Goal: Transaction & Acquisition: Book appointment/travel/reservation

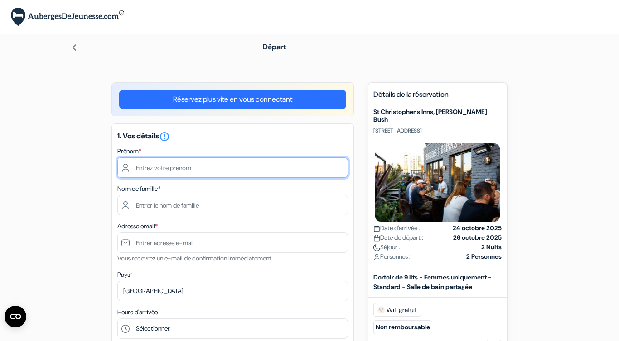
click at [169, 165] on input "text" at bounding box center [232, 168] width 230 height 20
type input "[PERSON_NAME]"
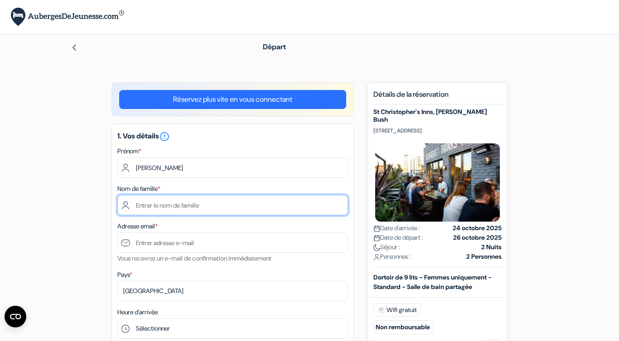
type input "Segond"
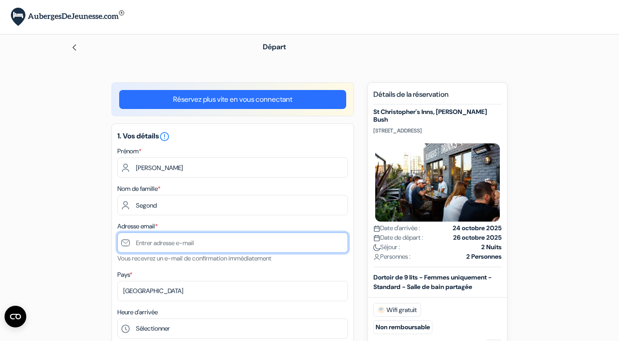
type input "[EMAIL_ADDRESS][DOMAIN_NAME]"
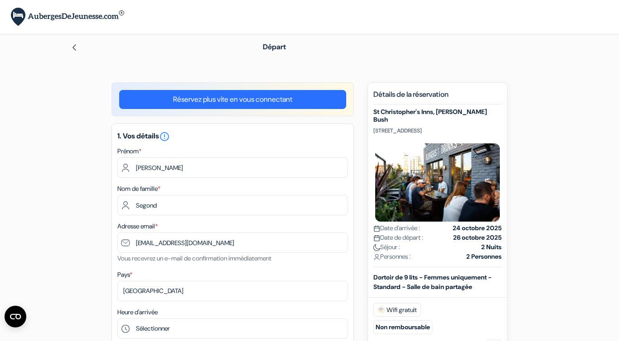
type input "0672308747"
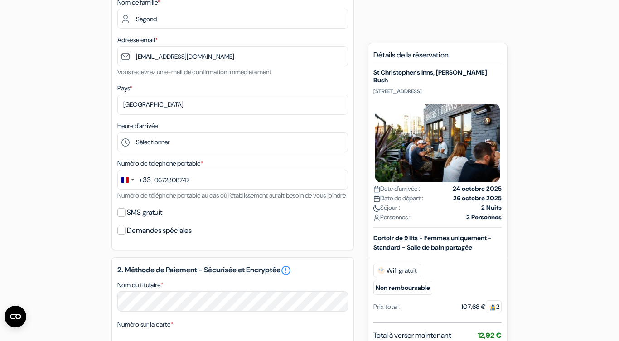
scroll to position [203, 0]
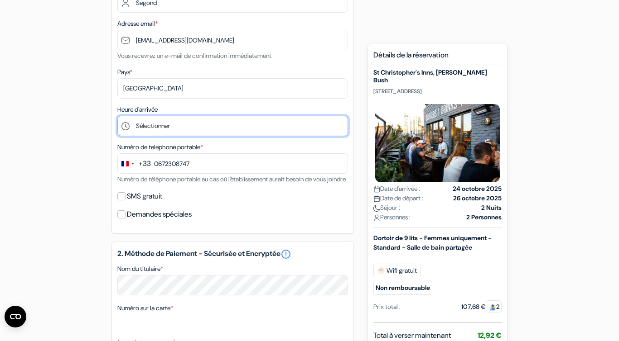
click at [144, 131] on select "Sélectionner 1:00 2:00 3:00 4:00 5:00 6:00 7:00 8:00 9:00 10:00 11:00 12:00 13:…" at bounding box center [232, 126] width 230 height 20
click at [195, 132] on select "Sélectionner 1:00 2:00 3:00 4:00 5:00 6:00 7:00 8:00 9:00 10:00 11:00 12:00 13:…" at bounding box center [232, 126] width 230 height 20
select select "19"
click at [117, 117] on select "Sélectionner 1:00 2:00 3:00 4:00 5:00 6:00 7:00 8:00 9:00 10:00 11:00 12:00 13:…" at bounding box center [232, 126] width 230 height 20
click at [152, 122] on select "Sélectionner 1:00 2:00 3:00 4:00 5:00 6:00 7:00 8:00 9:00 10:00 11:00 12:00 13:…" at bounding box center [232, 126] width 230 height 20
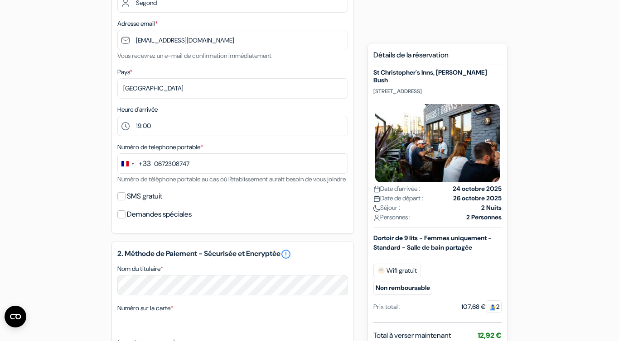
click at [135, 203] on label "SMS gratuit" at bounding box center [144, 196] width 35 height 13
click at [125, 201] on input "SMS gratuit" at bounding box center [121, 196] width 8 height 8
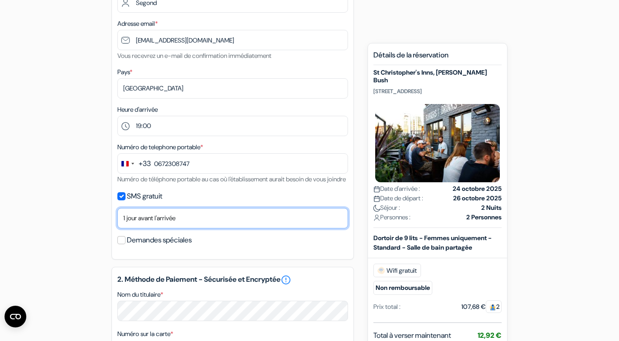
click at [140, 229] on select "Non merci Maintenant Le jour de votre arrivée 1 jour avant l'arrivée 2 jours av…" at bounding box center [232, 218] width 230 height 20
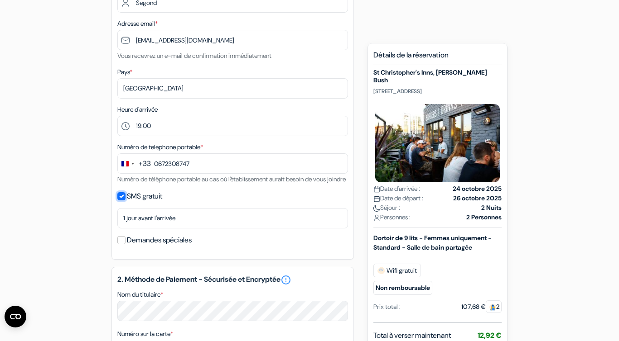
click at [121, 201] on input "SMS gratuit" at bounding box center [121, 196] width 8 height 8
checkbox input "false"
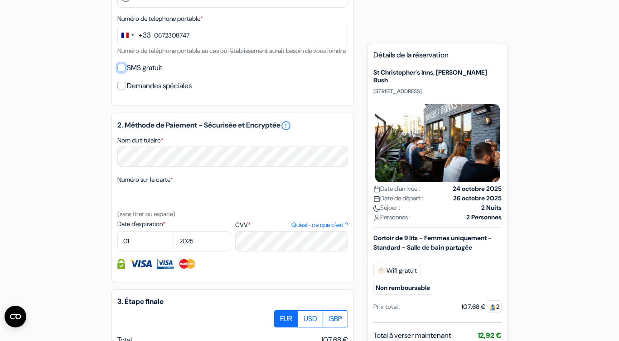
scroll to position [336, 0]
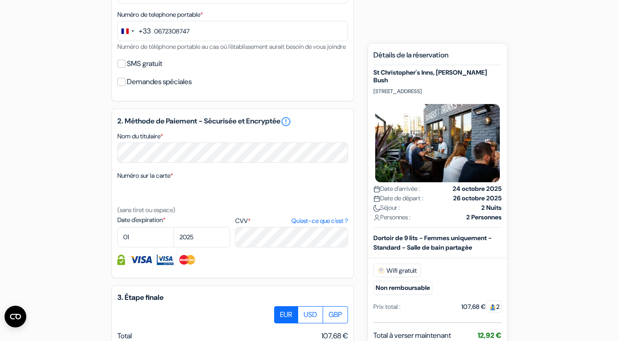
click at [130, 88] on label "Demandes spéciales" at bounding box center [159, 82] width 65 height 13
click at [125, 86] on input "Demandes spéciales" at bounding box center [121, 82] width 8 height 8
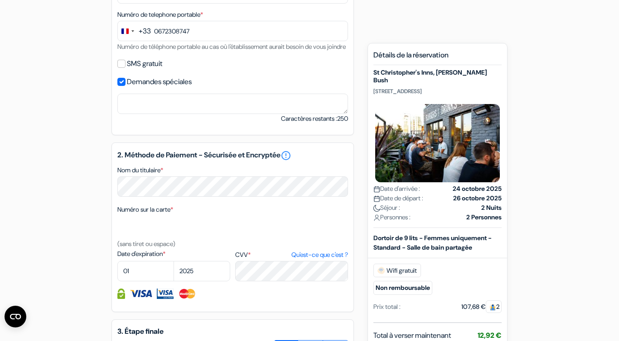
click at [130, 88] on label "Demandes spéciales" at bounding box center [159, 82] width 65 height 13
click at [125, 86] on input "Demandes spéciales" at bounding box center [121, 82] width 8 height 8
checkbox input "false"
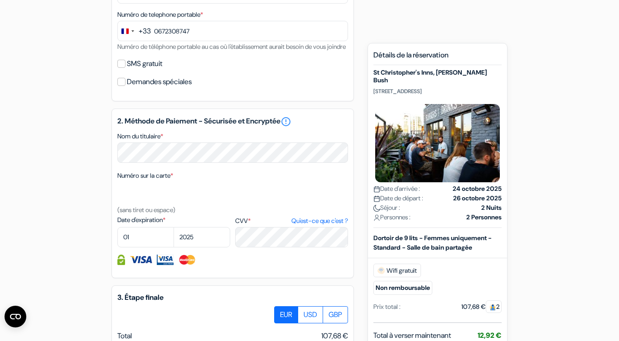
click at [126, 70] on div "SMS gratuit" at bounding box center [232, 64] width 230 height 13
click at [122, 68] on input "SMS gratuit" at bounding box center [121, 64] width 8 height 8
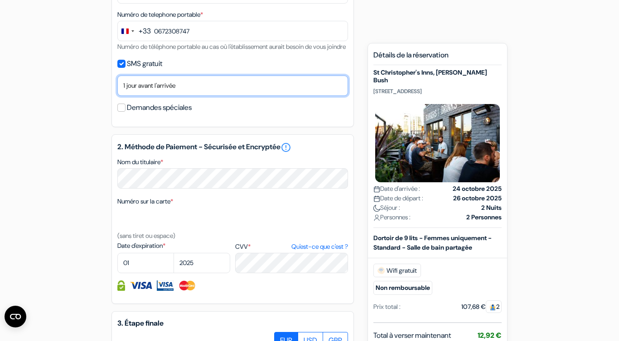
click at [130, 96] on select "Non merci Maintenant Le jour de votre arrivée 1 jour avant l'arrivée 2 jours av…" at bounding box center [232, 86] width 230 height 20
click at [131, 90] on select "Non merci Maintenant Le jour de votre arrivée 1 jour avant l'arrivée 2 jours av…" at bounding box center [232, 86] width 230 height 20
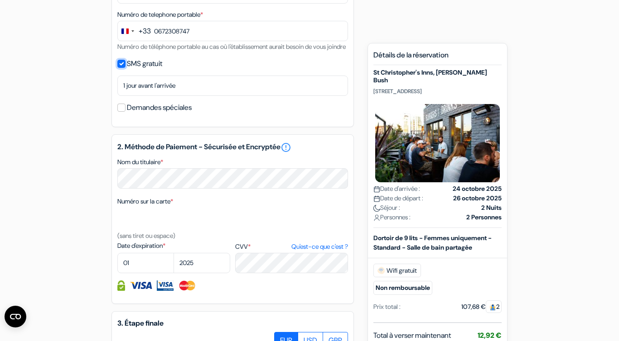
click at [121, 68] on input "SMS gratuit" at bounding box center [121, 64] width 8 height 8
checkbox input "false"
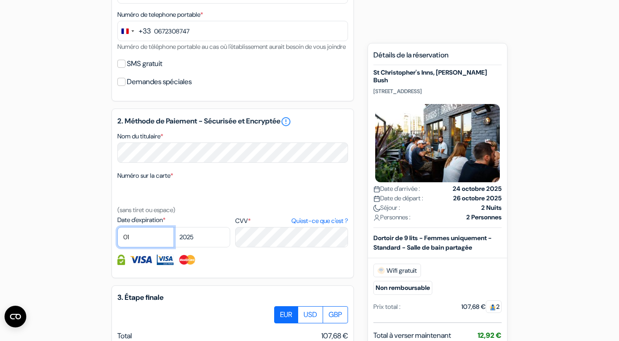
click at [138, 248] on select "01 02 03 04 05 06 07 08 09 10 11 12" at bounding box center [145, 237] width 57 height 20
select select "02"
click at [117, 240] on select "01 02 03 04 05 06 07 08 09 10 11 12" at bounding box center [145, 237] width 57 height 20
click at [183, 248] on select "2025 2026 2027 2028 2029 2030 2031 2032 2033 2034 2035 2036 2037 2038 2039 2040…" at bounding box center [201, 237] width 57 height 20
select select "2028"
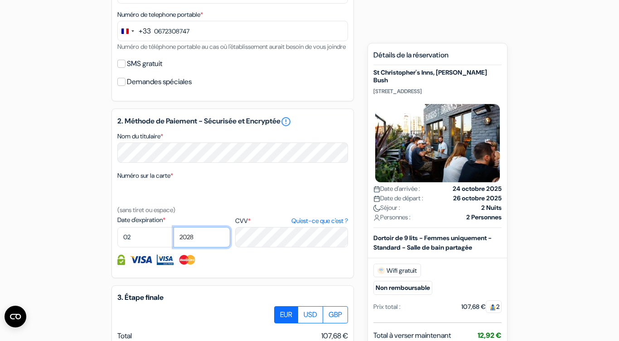
click at [173, 240] on select "2025 2026 2027 2028 2029 2030 2031 2032 2033 2034 2035 2036 2037 2038 2039 2040…" at bounding box center [201, 237] width 57 height 20
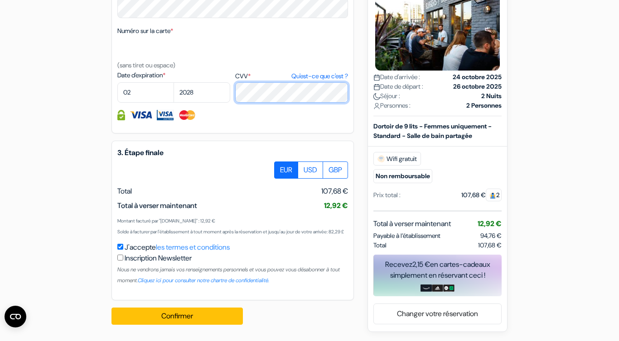
scroll to position [499, 0]
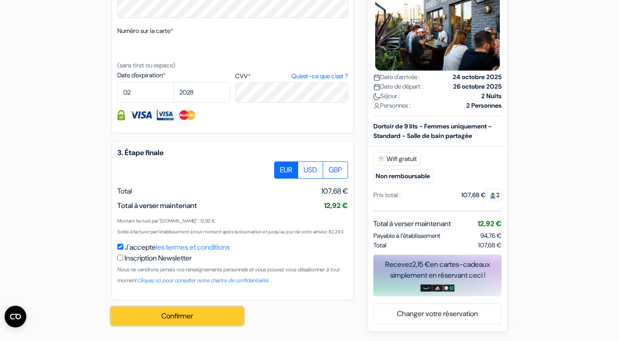
click at [136, 317] on button "Confirmer Loading..." at bounding box center [176, 316] width 131 height 17
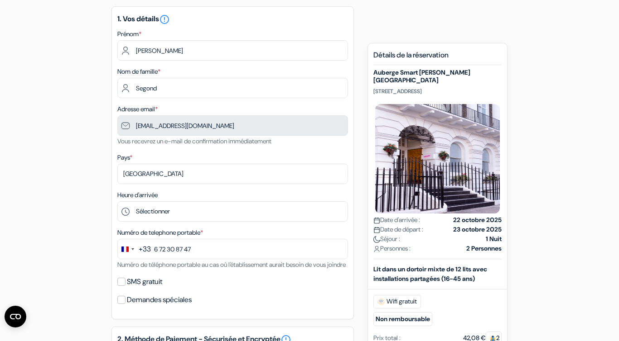
scroll to position [86, 0]
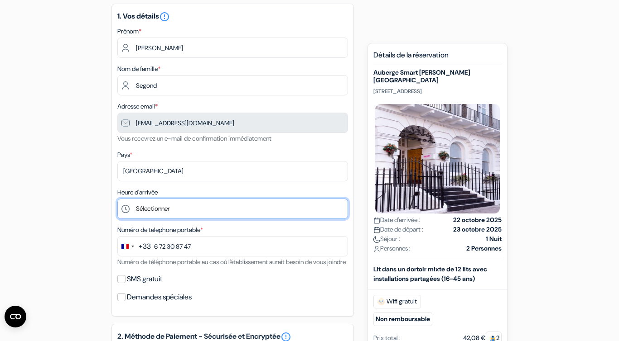
click at [156, 206] on select "Sélectionner 1:00 2:00 3:00 4:00 5:00 6:00 7:00 8:00 9:00 10:00 11:00 12:00 13:…" at bounding box center [232, 209] width 230 height 20
select select "0"
click at [117, 200] on select "Sélectionner 1:00 2:00 3:00 4:00 5:00 6:00 7:00 8:00 9:00 10:00 11:00 12:00 13:…" at bounding box center [232, 209] width 230 height 20
click at [150, 210] on select "Sélectionner 1:00 2:00 3:00 4:00 5:00 6:00 7:00 8:00 9:00 10:00 11:00 12:00 13:…" at bounding box center [232, 209] width 230 height 20
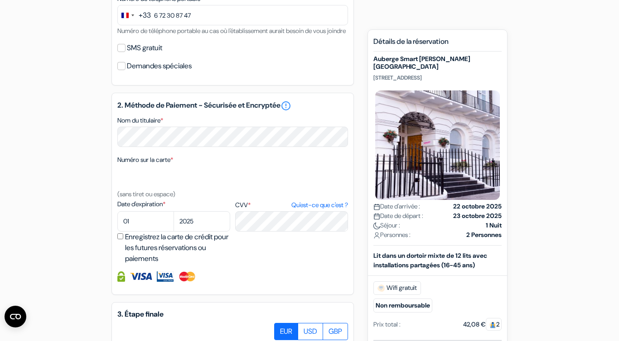
scroll to position [318, 0]
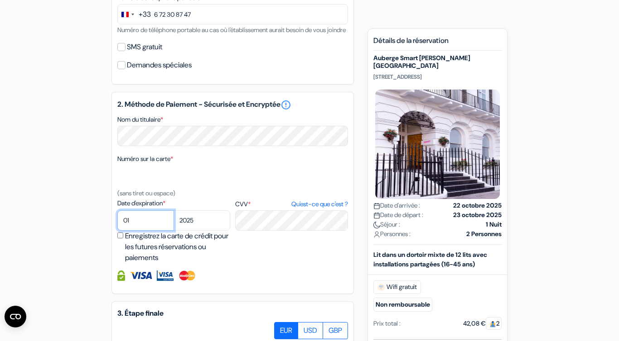
click at [142, 225] on select "01 02 03 04 05 06 07 08 09 10 11 12" at bounding box center [145, 221] width 57 height 20
select select "02"
click at [117, 223] on select "01 02 03 04 05 06 07 08 09 10 11 12" at bounding box center [145, 221] width 57 height 20
click at [188, 231] on select "2025 2026 2027 2028 2029 2030 2031 2032 2033 2034 2035 2036 2037 2038 2039 2040…" at bounding box center [201, 221] width 57 height 20
select select "2028"
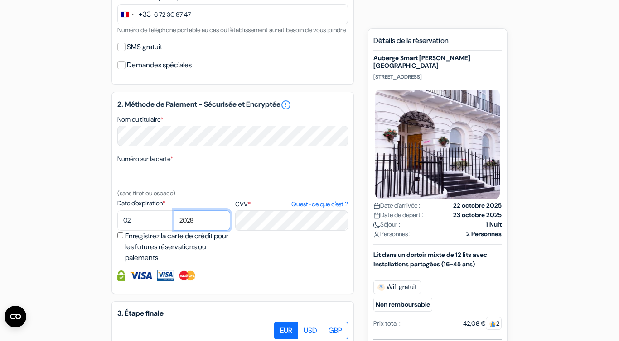
click at [173, 223] on select "2025 2026 2027 2028 2029 2030 2031 2032 2033 2034 2035 2036 2037 2038 2039 2040…" at bounding box center [201, 221] width 57 height 20
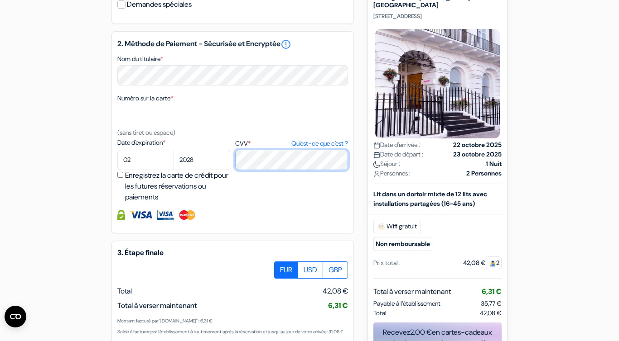
scroll to position [470, 0]
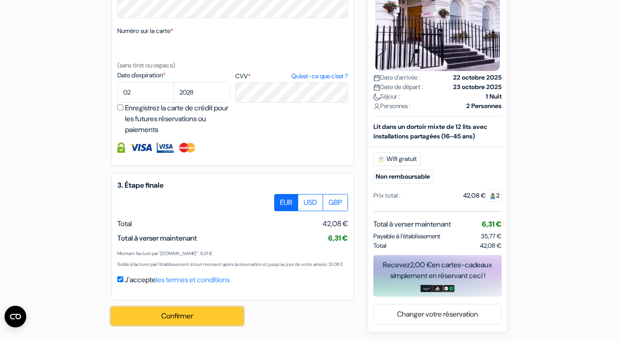
click at [165, 311] on button "Confirmer Loading..." at bounding box center [176, 316] width 131 height 17
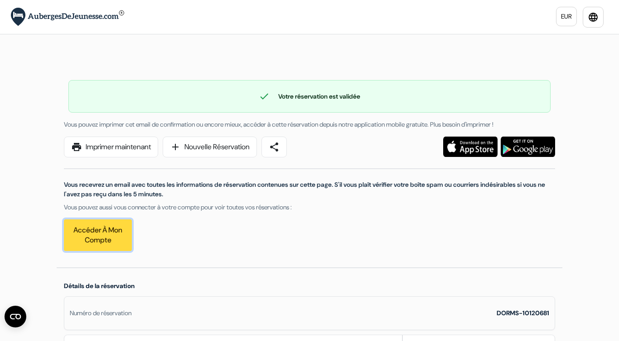
click at [83, 237] on link "Accéder à mon compte" at bounding box center [98, 236] width 68 height 32
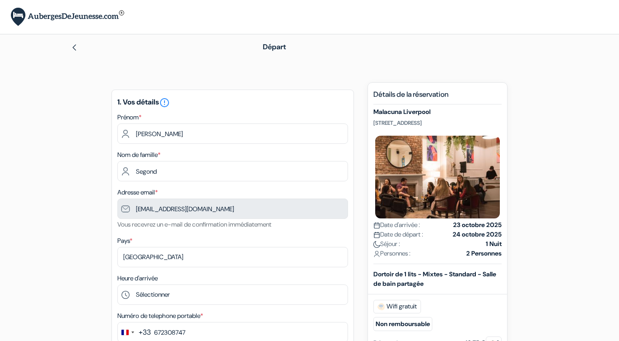
type input "6 72 30 87 47"
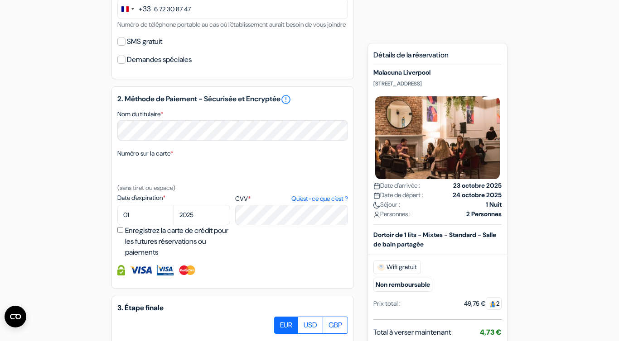
scroll to position [328, 0]
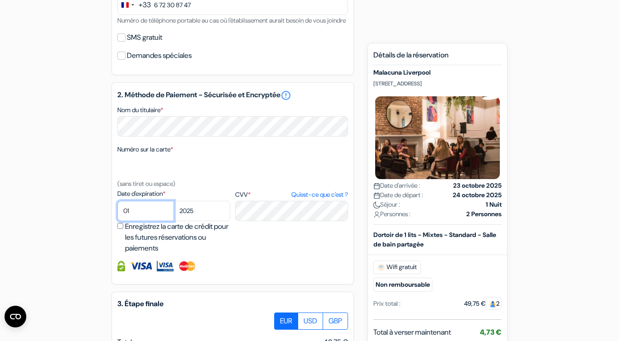
click at [129, 221] on select "01 02 03 04 05 06 07 08 09 10 11 12" at bounding box center [145, 211] width 57 height 20
select select "02"
click at [117, 214] on select "01 02 03 04 05 06 07 08 09 10 11 12" at bounding box center [145, 211] width 57 height 20
click at [181, 221] on select "2025 2026 2027 2028 2029 2030 2031 2032 2033 2034 2035 2036 2037 2038 2039 2040…" at bounding box center [201, 211] width 57 height 20
select select "2028"
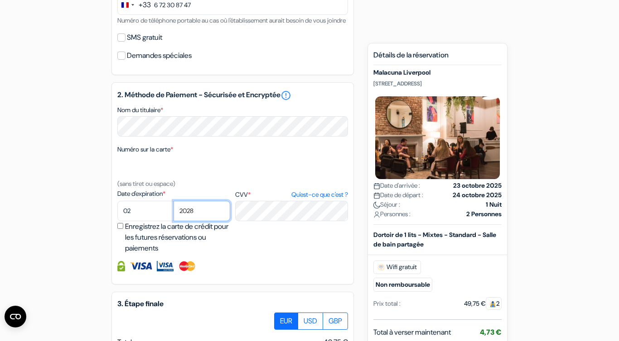
click at [173, 214] on select "2025 2026 2027 2028 2029 2030 2031 2032 2033 2034 2035 2036 2037 2038 2039 2040…" at bounding box center [201, 211] width 57 height 20
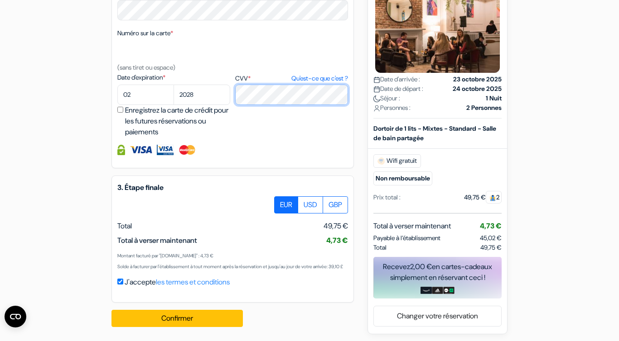
scroll to position [470, 0]
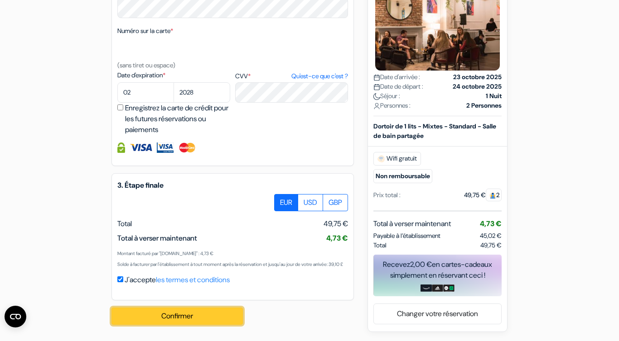
click at [171, 317] on button "Confirmer Loading..." at bounding box center [176, 316] width 131 height 17
